Goal: Check status: Check status

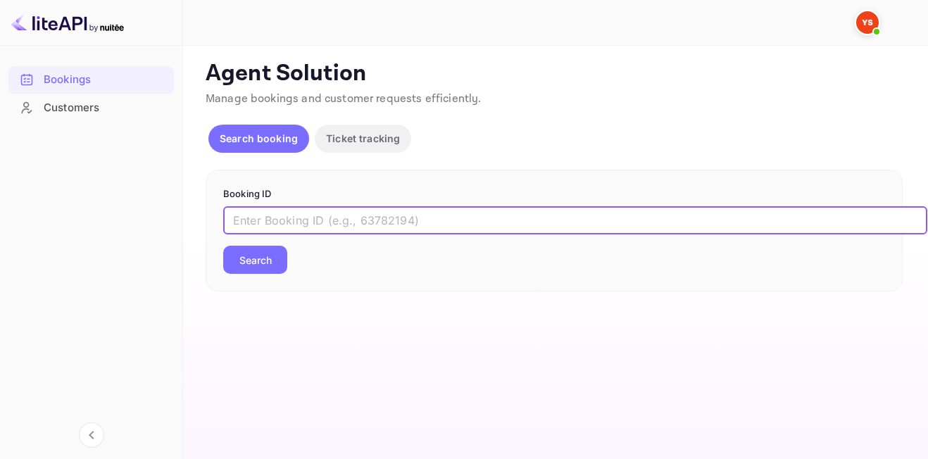
click at [342, 219] on input "text" at bounding box center [575, 220] width 704 height 28
paste input "9585261"
type input "9585261"
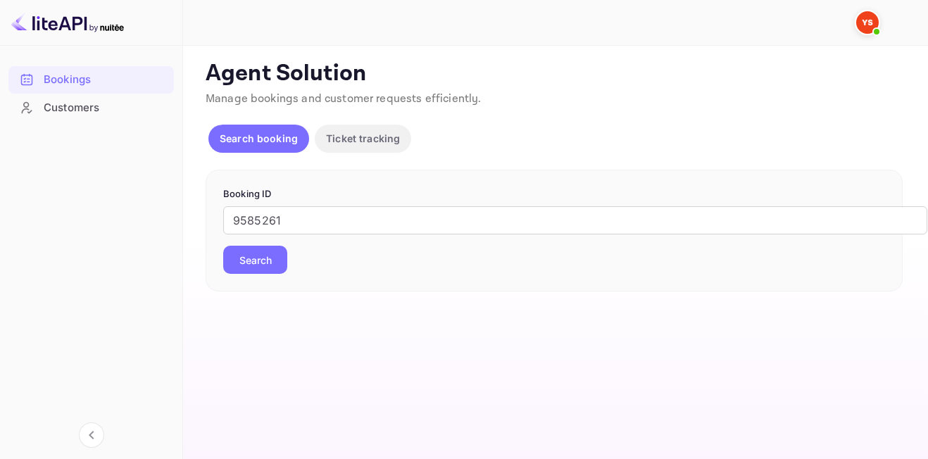
click at [273, 262] on button "Search" at bounding box center [255, 260] width 64 height 28
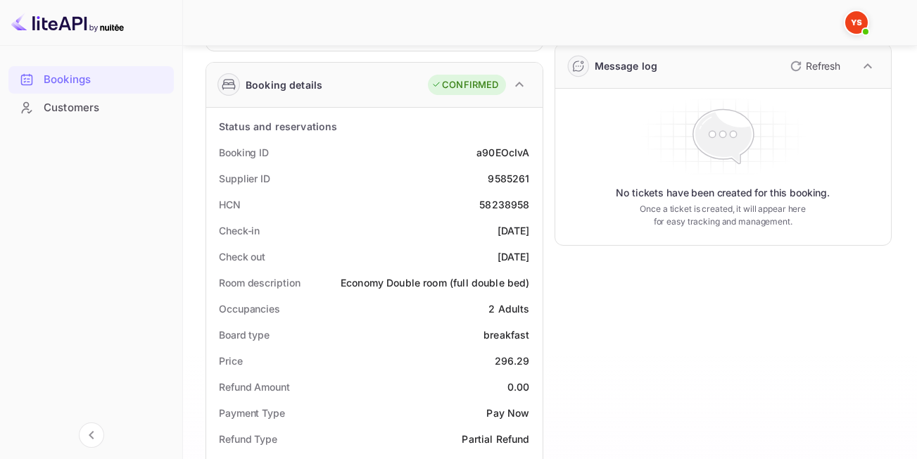
scroll to position [188, 0]
